Goal: Information Seeking & Learning: Find specific fact

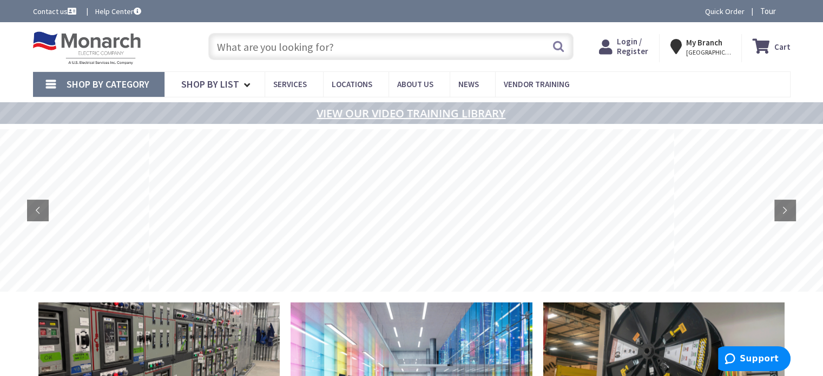
type input "Recreation Department, [STREET_ADDRESS][US_STATE]"
click at [311, 43] on input "text" at bounding box center [390, 46] width 365 height 27
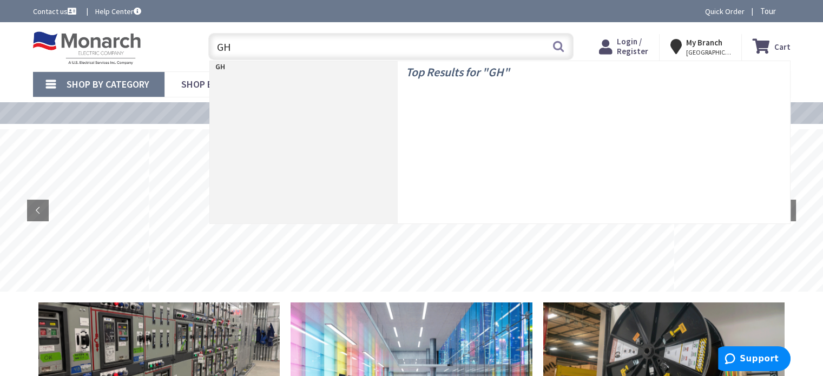
type input "GHQ"
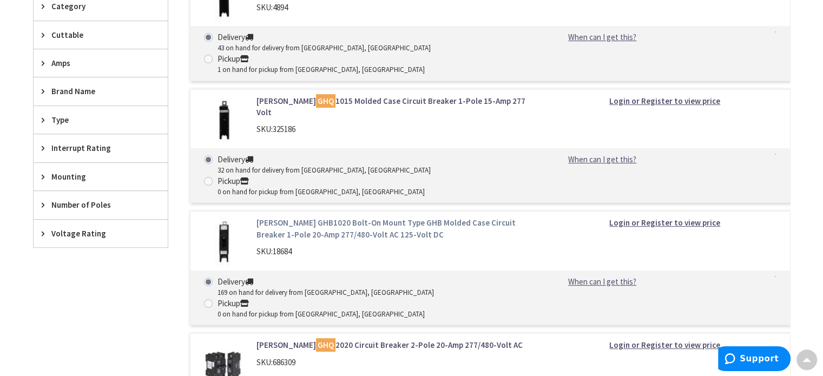
scroll to position [357, 0]
